Goal: Task Accomplishment & Management: Manage account settings

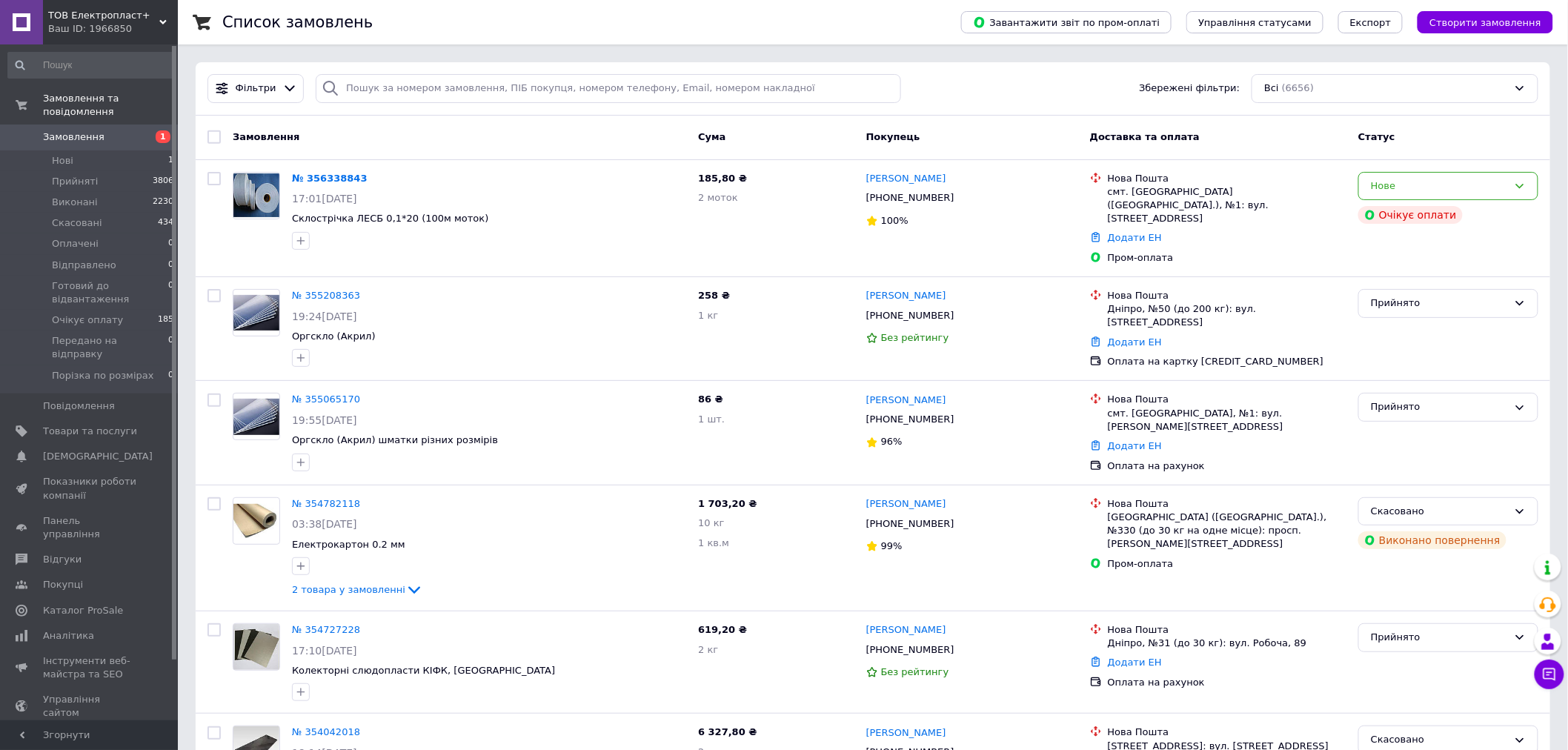
click at [72, 130] on span "Замовлення" at bounding box center [74, 137] width 61 height 13
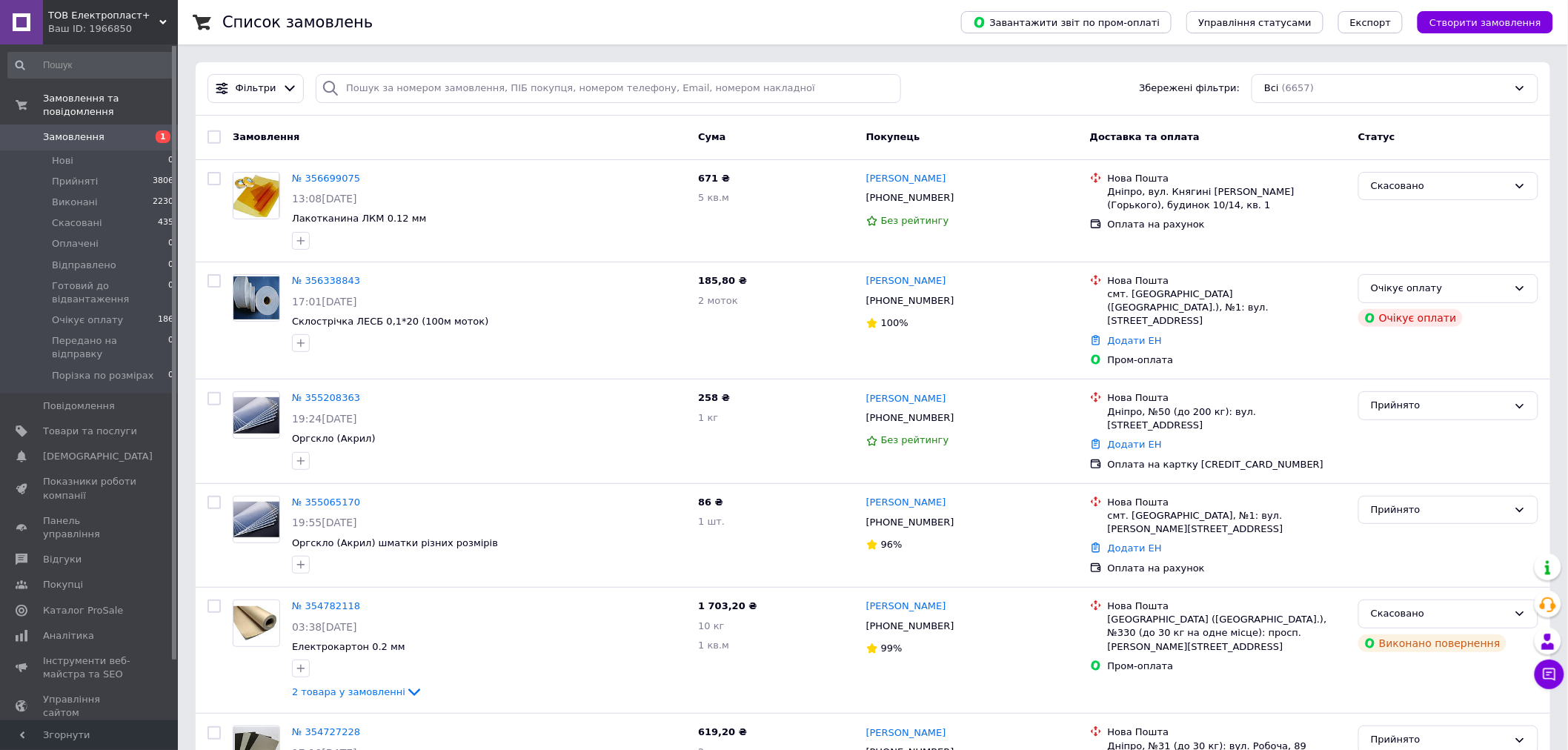
click at [92, 130] on span "Замовлення" at bounding box center [74, 137] width 61 height 13
